Goal: Navigation & Orientation: Understand site structure

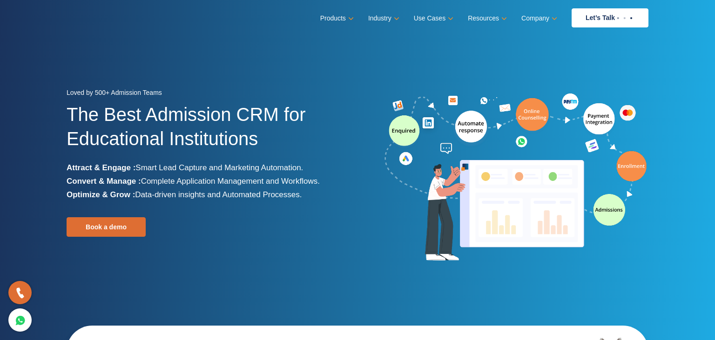
scroll to position [147, 0]
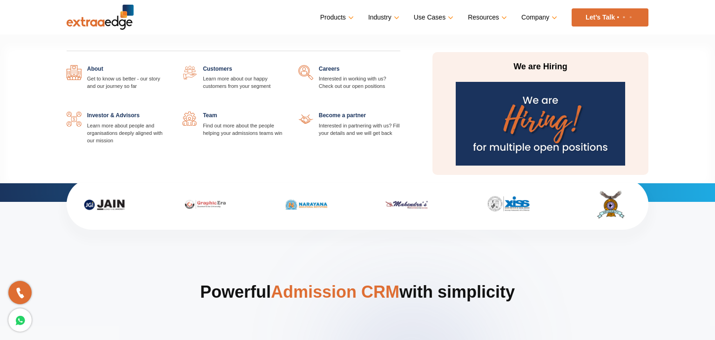
click at [284, 112] on link at bounding box center [284, 112] width 0 height 0
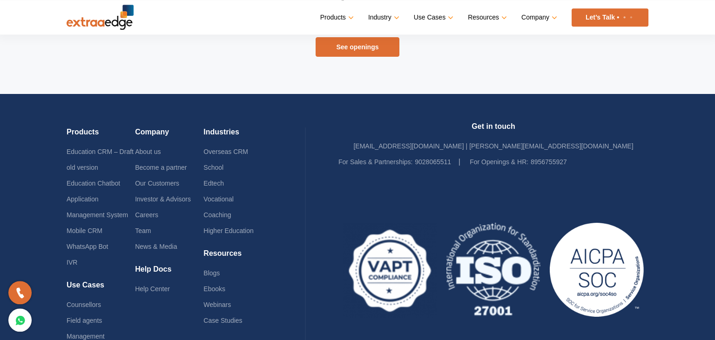
scroll to position [611, 0]
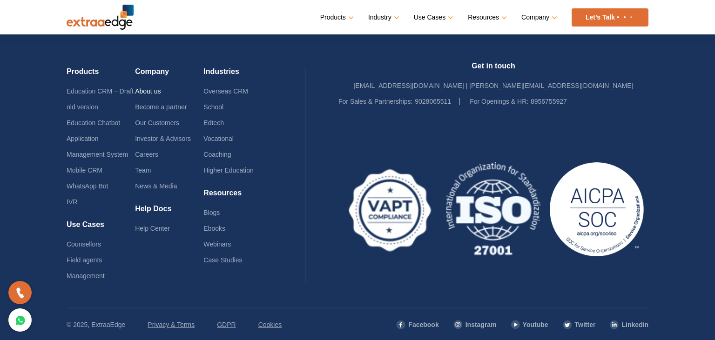
click at [154, 88] on link "About us" at bounding box center [148, 90] width 26 height 7
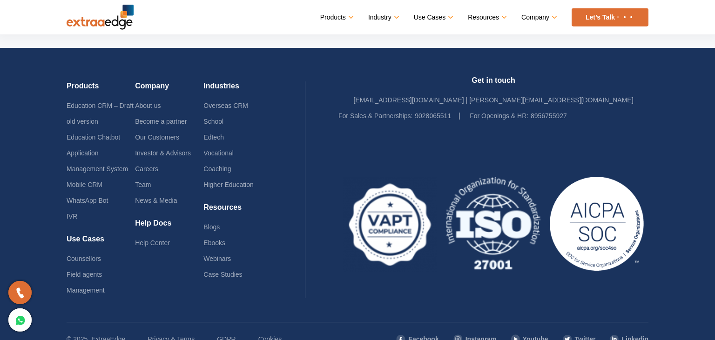
scroll to position [2098, 0]
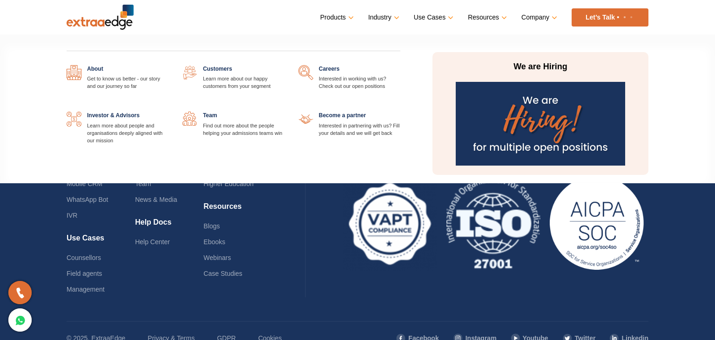
click at [546, 21] on link "Company" at bounding box center [538, 17] width 34 height 13
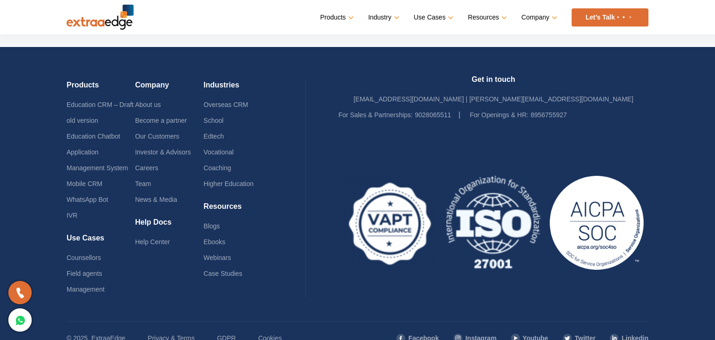
click at [270, 271] on div "Industries Overseas CRM School Edtech Vocational Coaching Higher Education Reso…" at bounding box center [237, 188] width 68 height 217
